Goal: Task Accomplishment & Management: Manage account settings

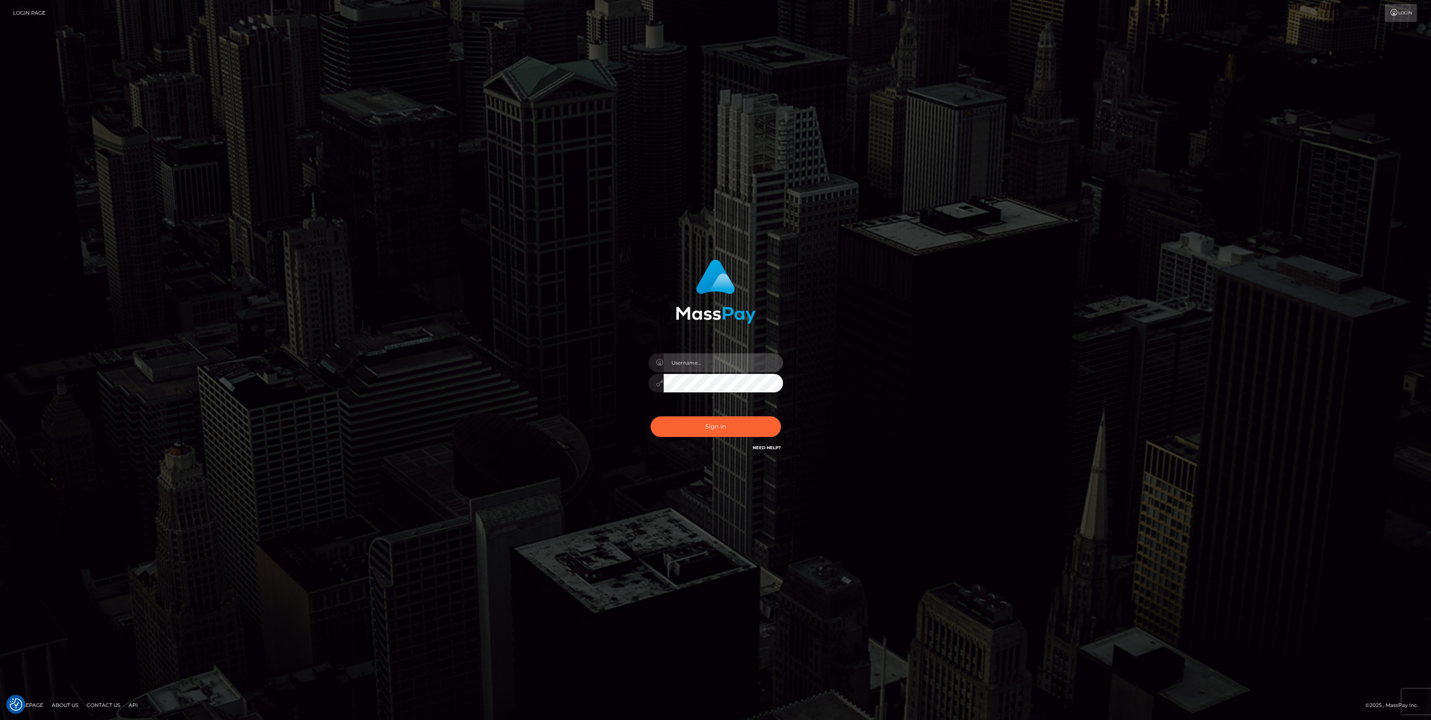
type input "bengreen"
click at [707, 416] on button "Sign in" at bounding box center [716, 426] width 130 height 21
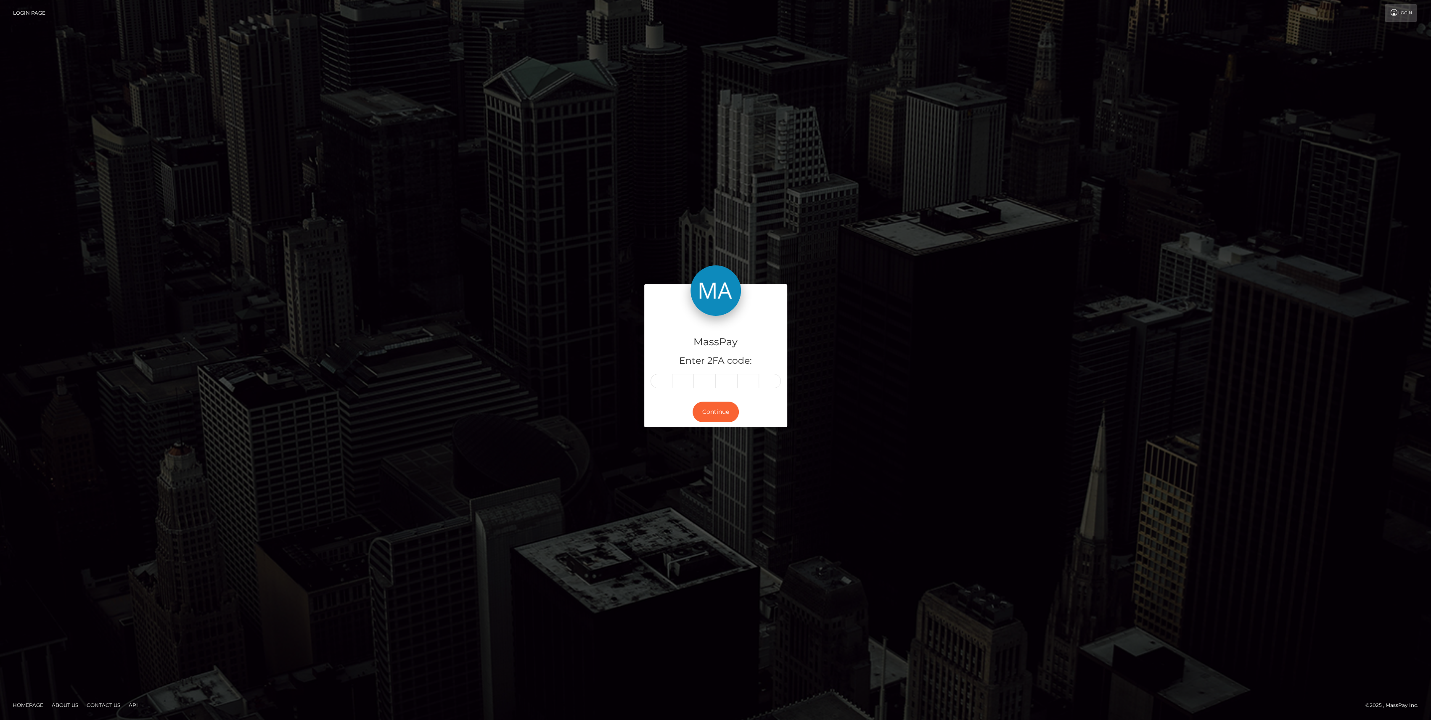
click at [651, 385] on div at bounding box center [716, 381] width 130 height 14
paste input "6"
type input "6"
type input "2"
type input "9"
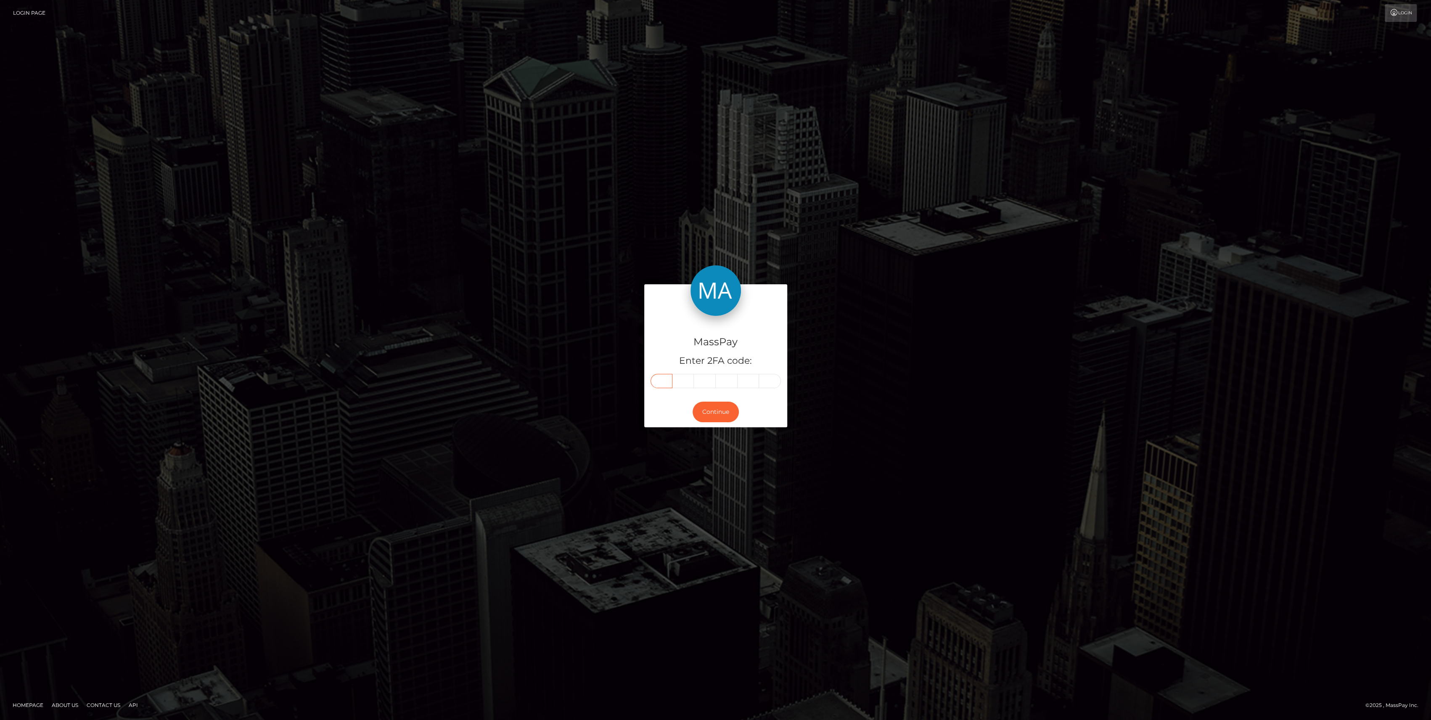
type input "9"
type input "7"
type input "6"
click at [705, 410] on button "Continue" at bounding box center [716, 412] width 46 height 21
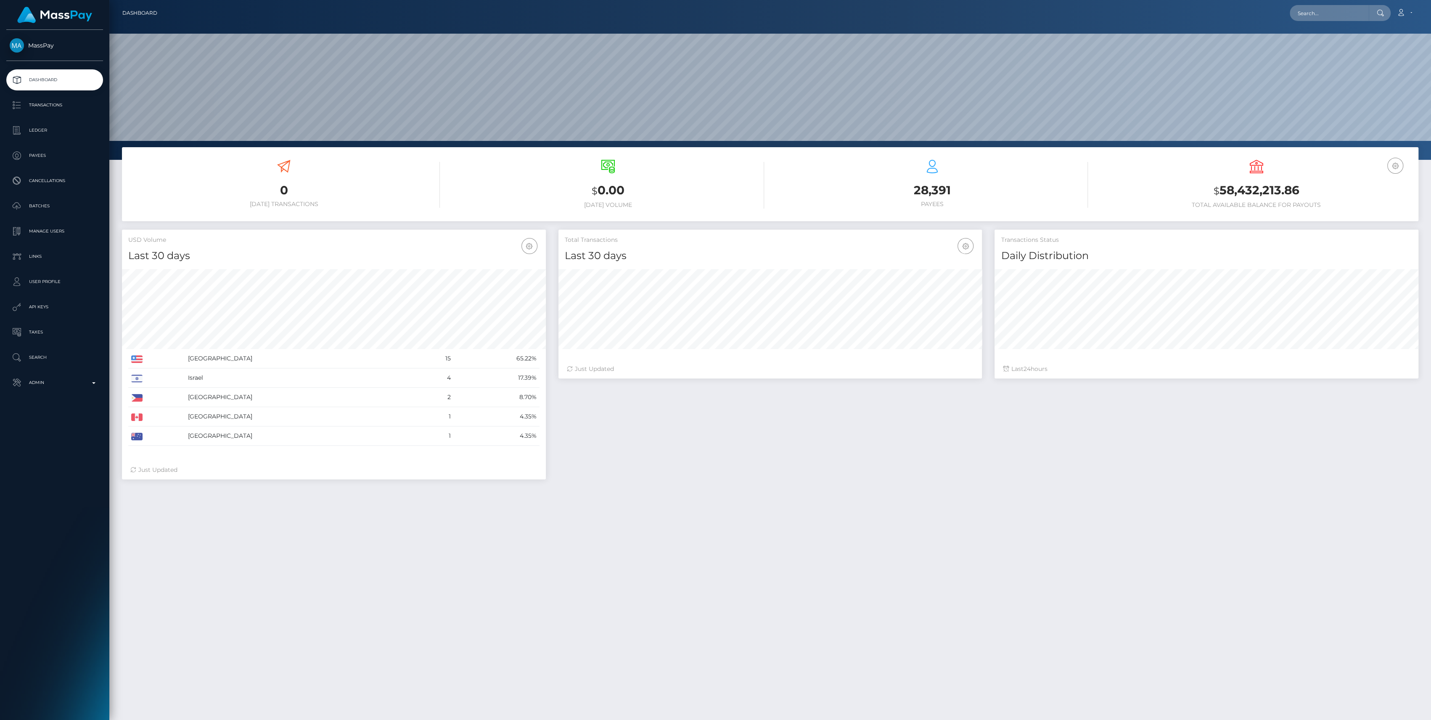
scroll to position [148, 424]
click at [57, 386] on p "Admin" at bounding box center [55, 382] width 90 height 13
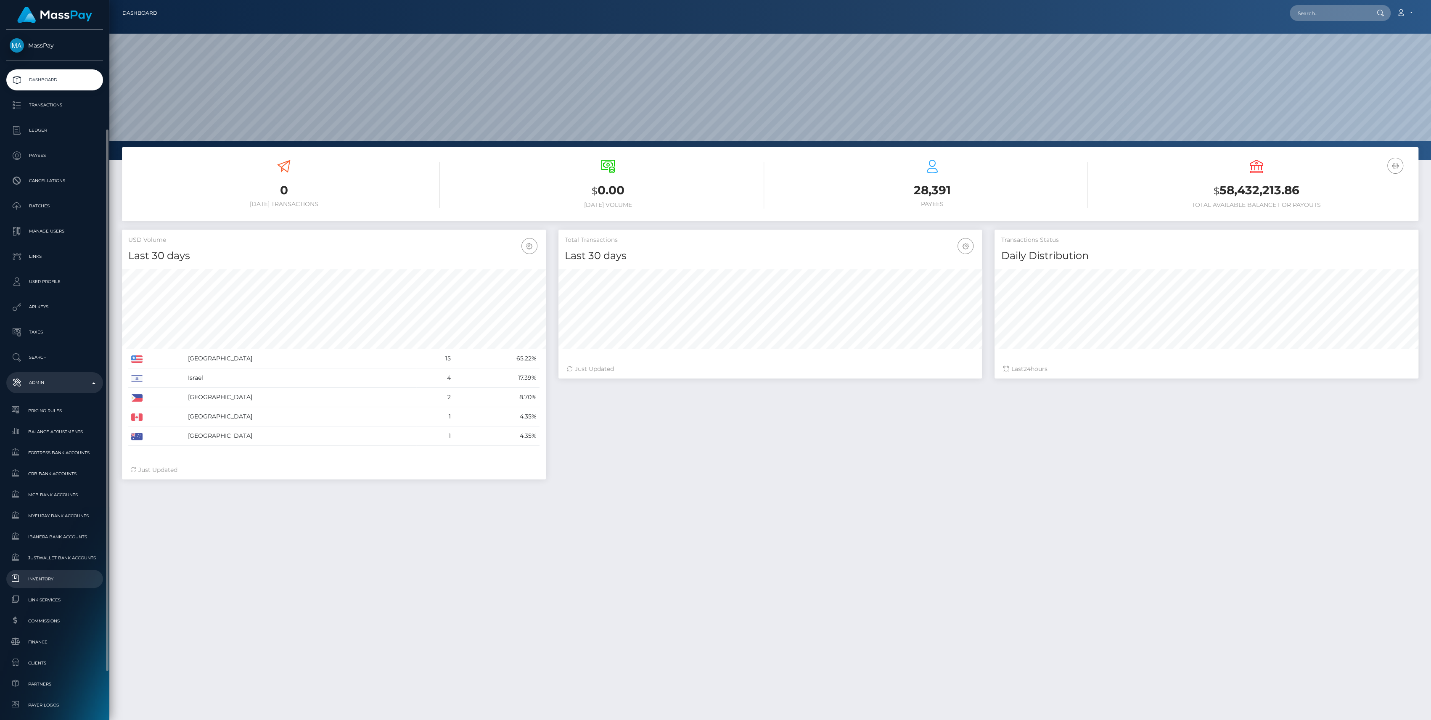
scroll to position [112, 0]
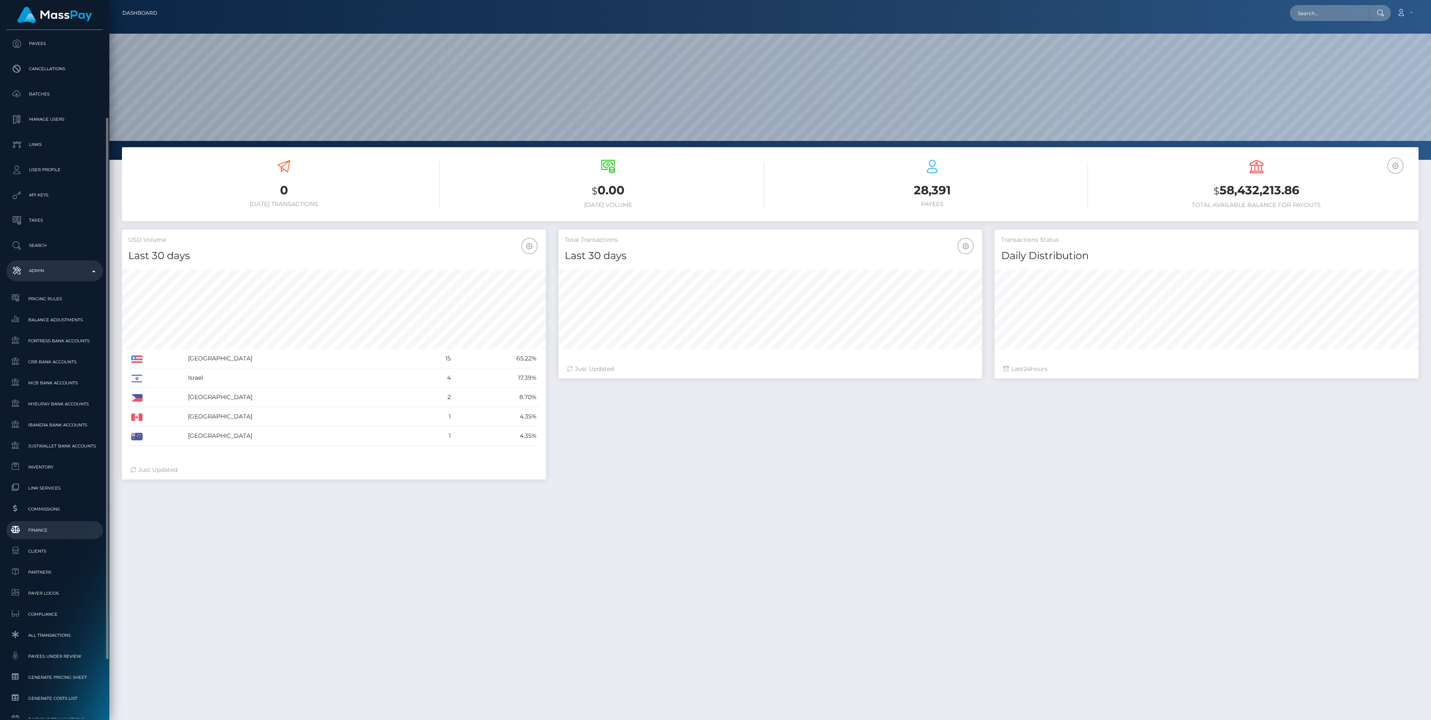
click at [74, 532] on span "Finance" at bounding box center [55, 530] width 90 height 10
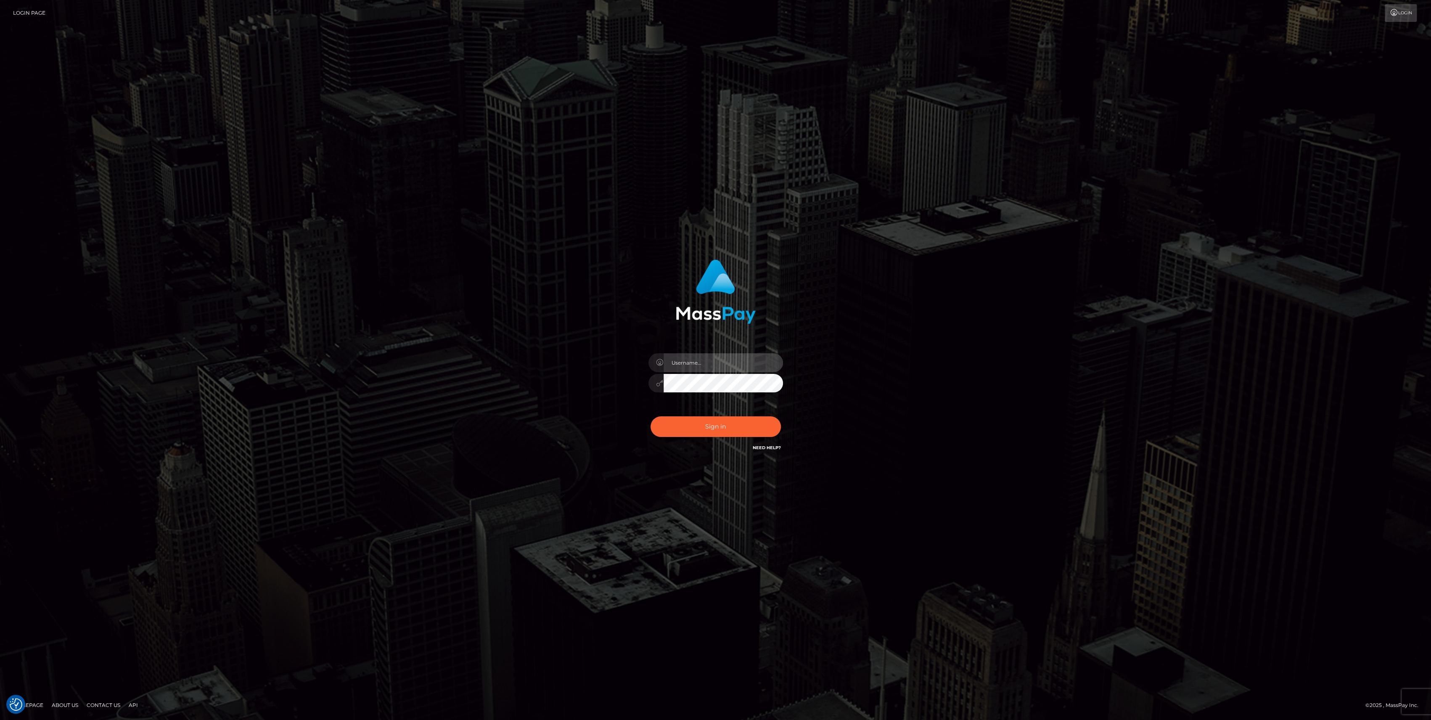
type input "bengreen"
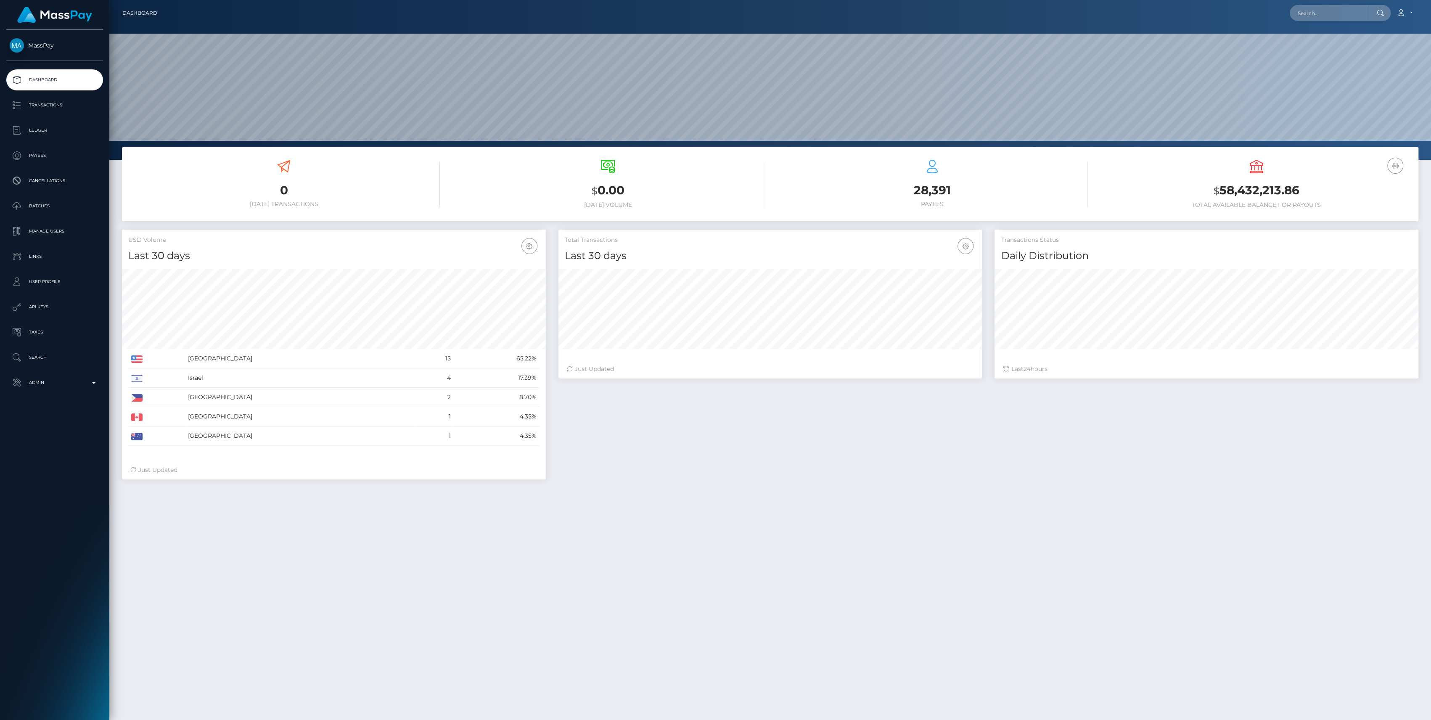
scroll to position [148, 424]
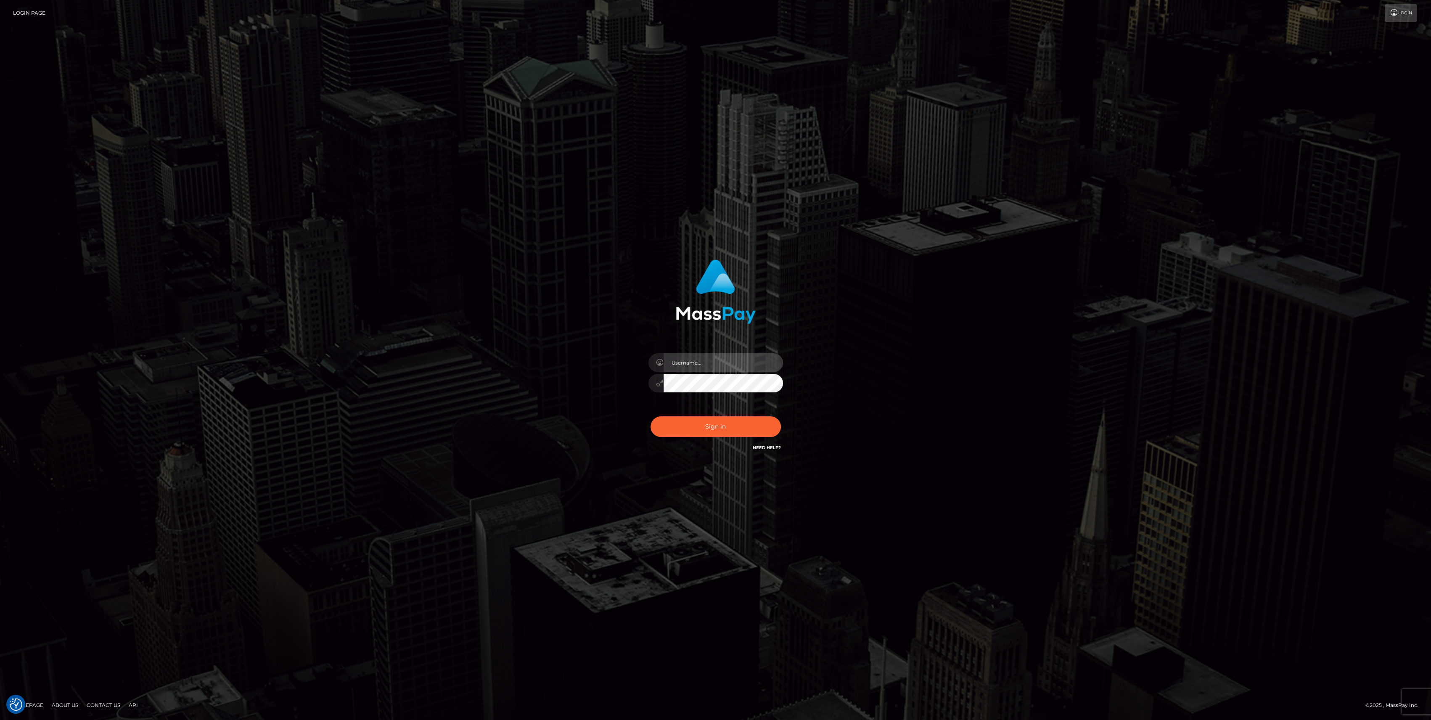
type input "bengreen"
